Goal: Transaction & Acquisition: Purchase product/service

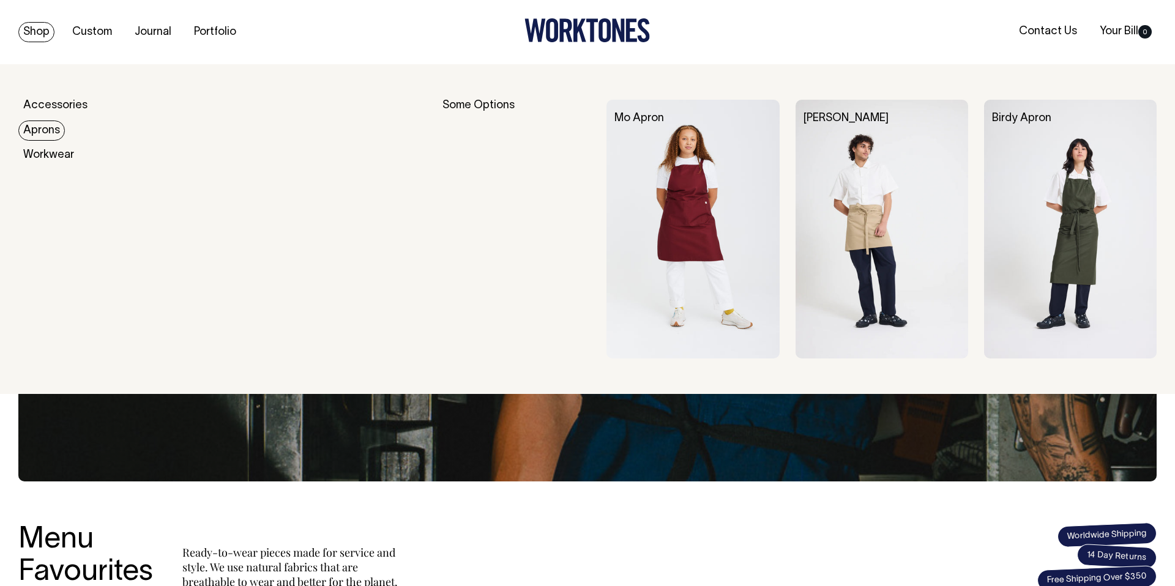
click at [870, 240] on img at bounding box center [882, 229] width 173 height 259
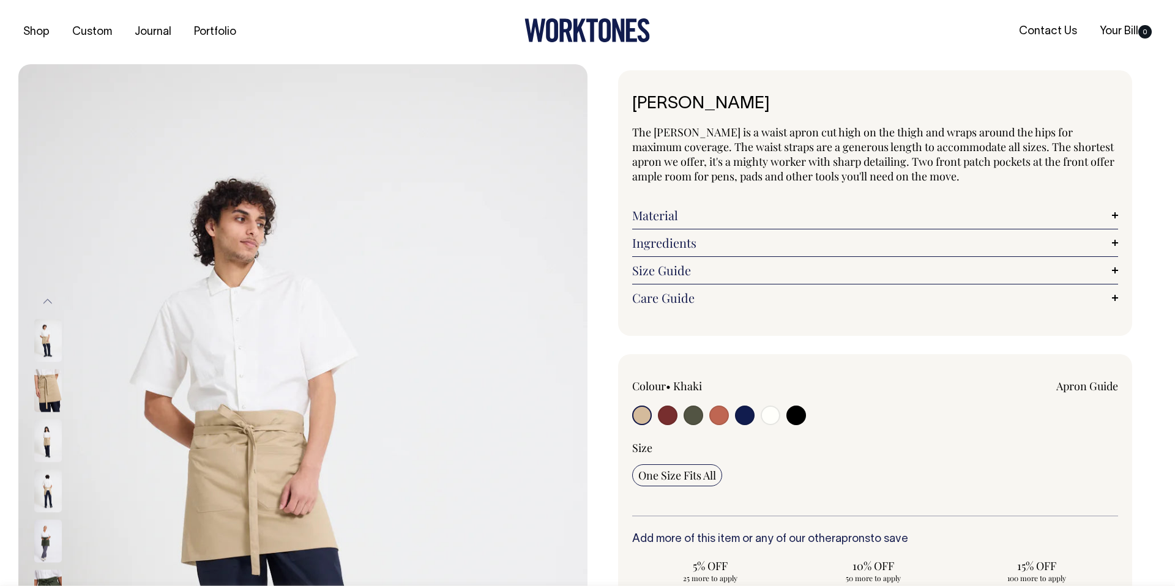
click at [697, 414] on input "radio" at bounding box center [694, 416] width 20 height 20
radio input "true"
radio input "false"
select select "Olive"
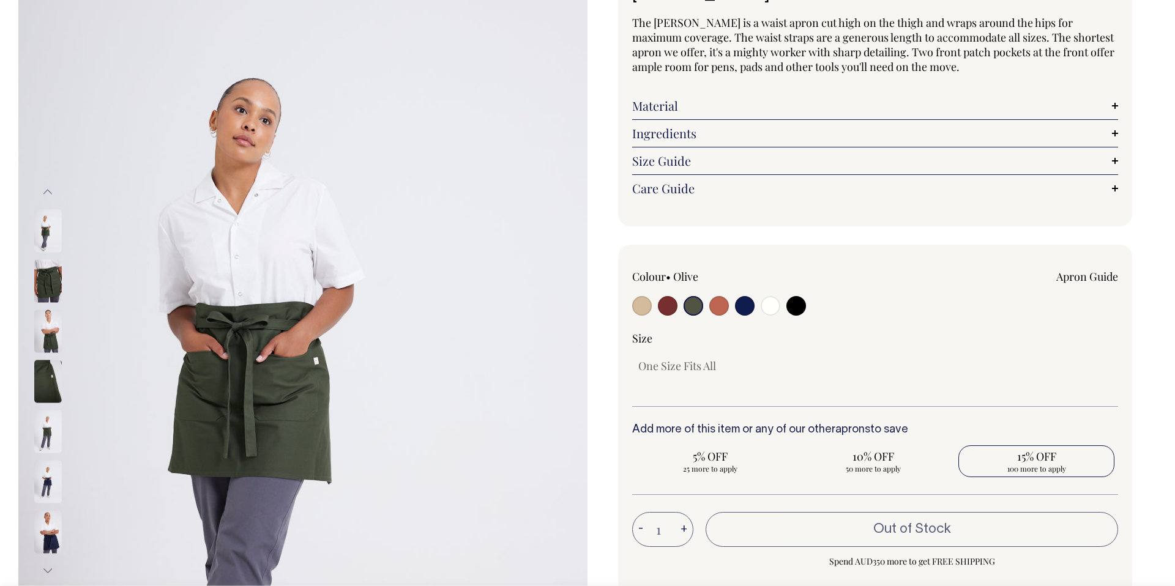
click at [1040, 465] on span "100 more to apply" at bounding box center [1037, 469] width 144 height 10
click at [1040, 465] on input "15% OFF 100 more to apply" at bounding box center [1037, 462] width 156 height 32
radio input "true"
type input "100"
radio input "true"
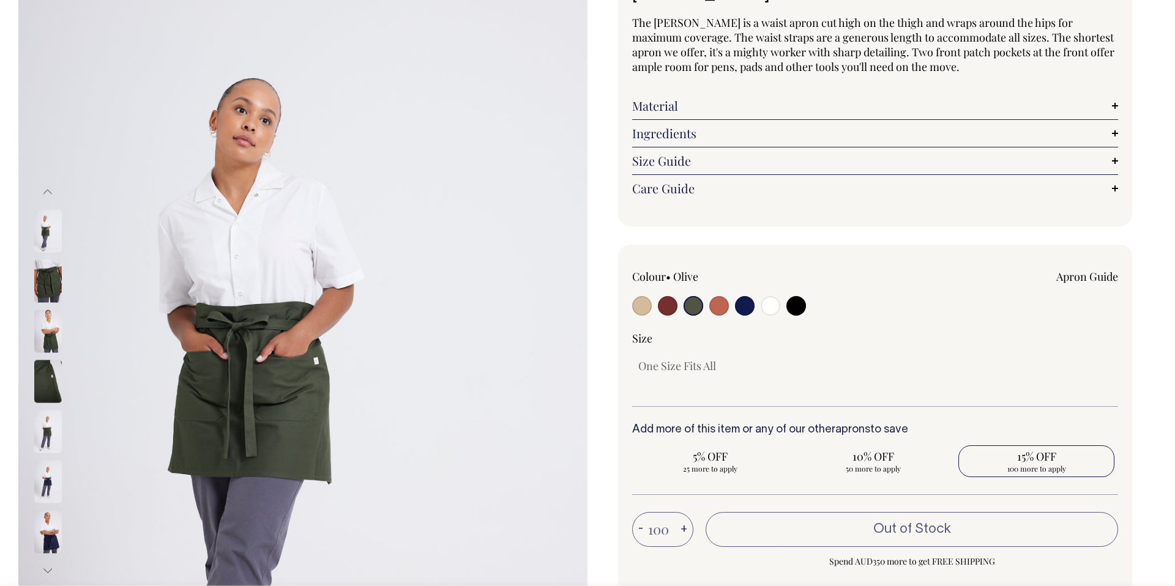
select select
click at [738, 304] on input "radio" at bounding box center [745, 306] width 20 height 20
radio input "true"
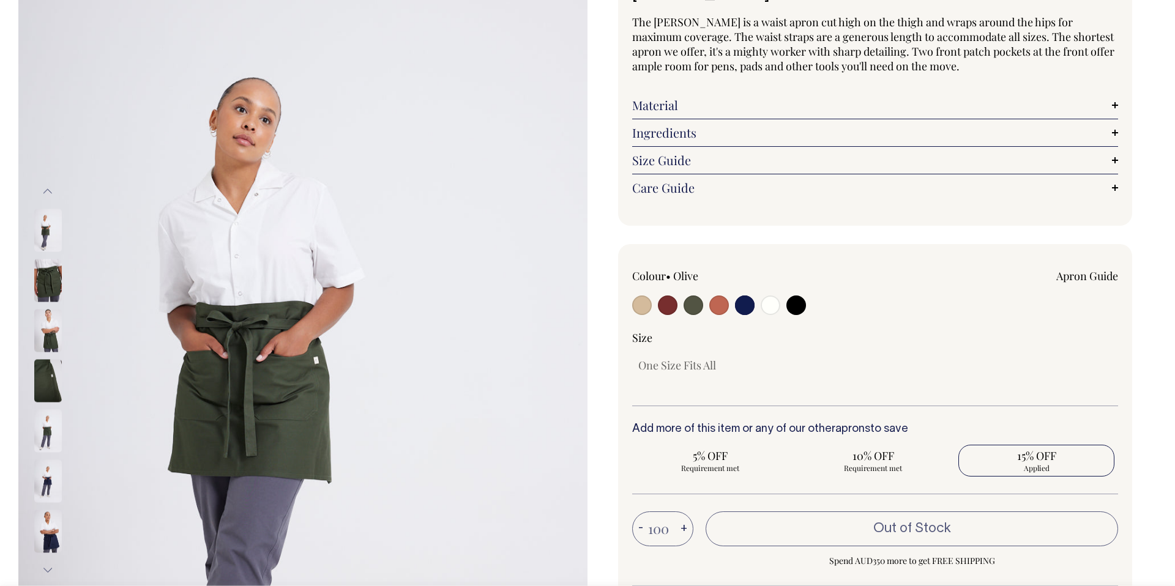
select select "Dark Navy"
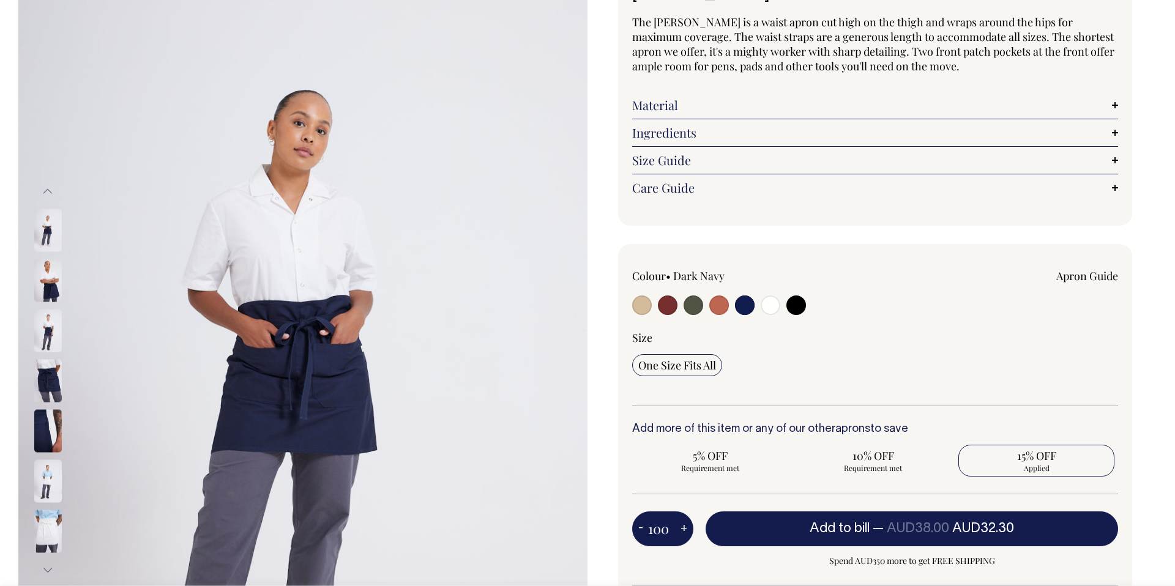
click at [1041, 455] on span "15% OFF" at bounding box center [1037, 456] width 144 height 15
click at [1041, 455] on input "15% OFF Applied" at bounding box center [1037, 461] width 156 height 32
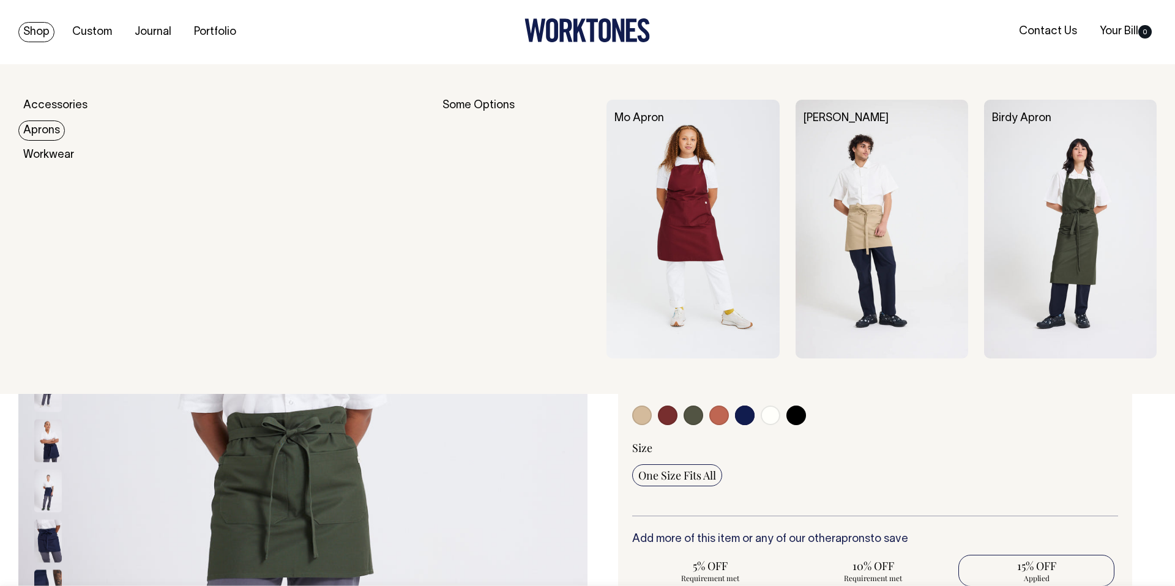
click at [1068, 140] on img at bounding box center [1070, 229] width 173 height 259
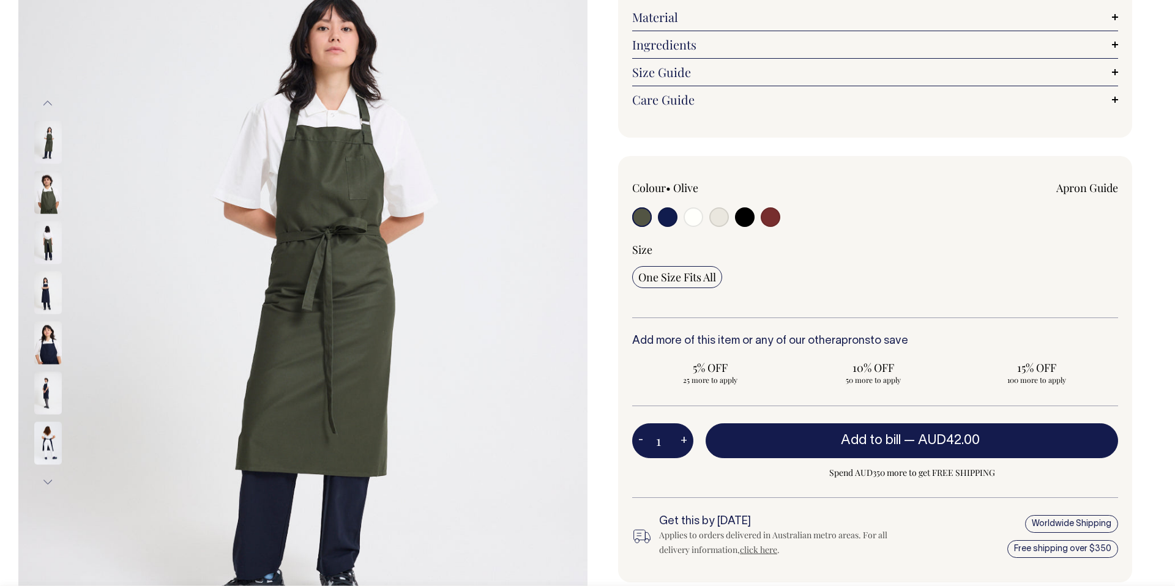
click at [640, 221] on input "radio" at bounding box center [642, 218] width 20 height 20
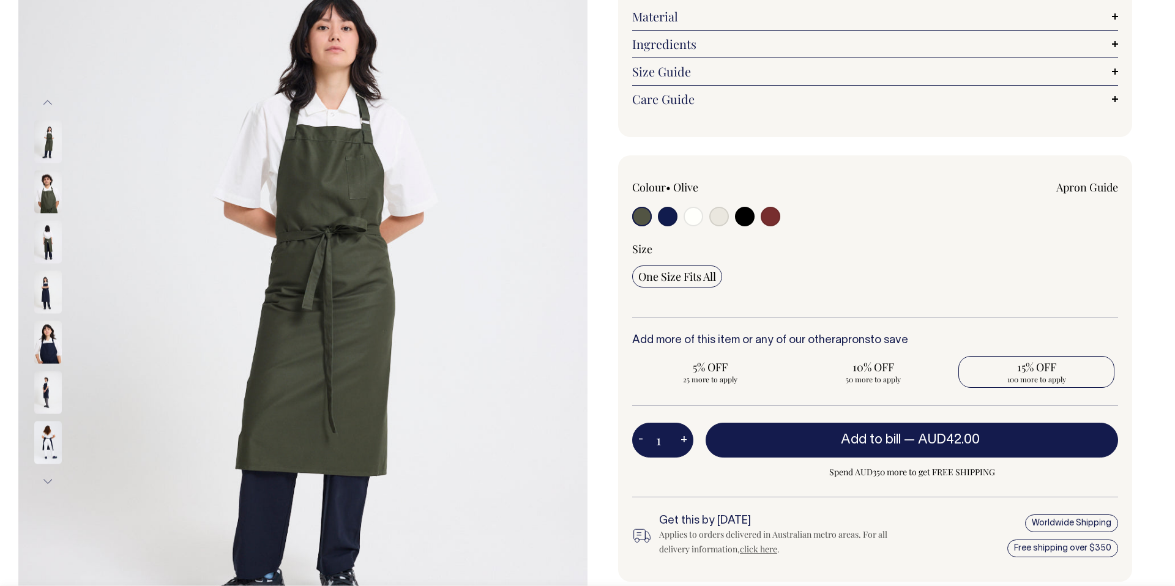
click at [1050, 367] on span "15% OFF" at bounding box center [1037, 367] width 144 height 15
click at [1050, 367] on input "15% OFF 100 more to apply" at bounding box center [1037, 372] width 156 height 32
radio input "true"
type input "100"
radio input "true"
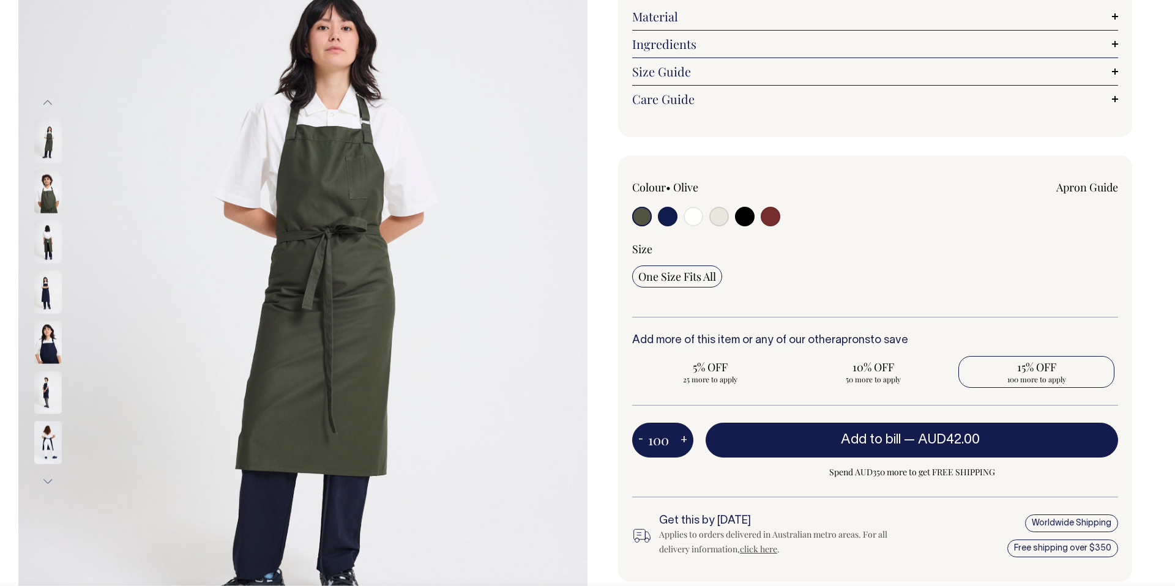
select select
type input "100"
